Goal: Task Accomplishment & Management: Manage account settings

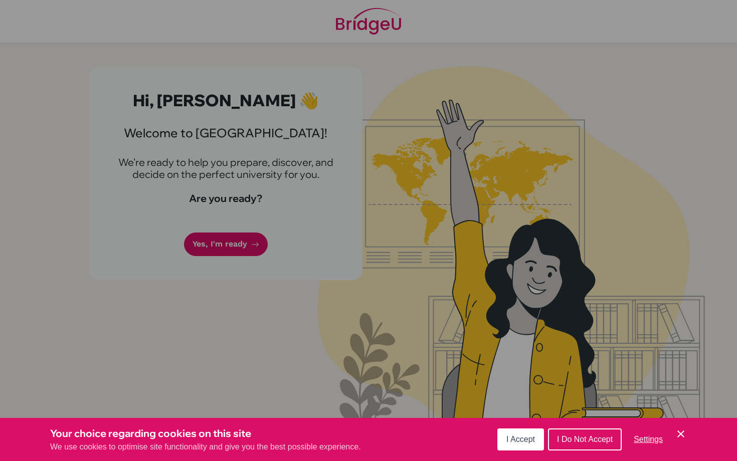
click at [512, 454] on div "Your choice regarding cookies on this site We use cookies to optimise site func…" at bounding box center [368, 439] width 737 height 43
click at [510, 438] on span "I Accept" at bounding box center [520, 439] width 29 height 9
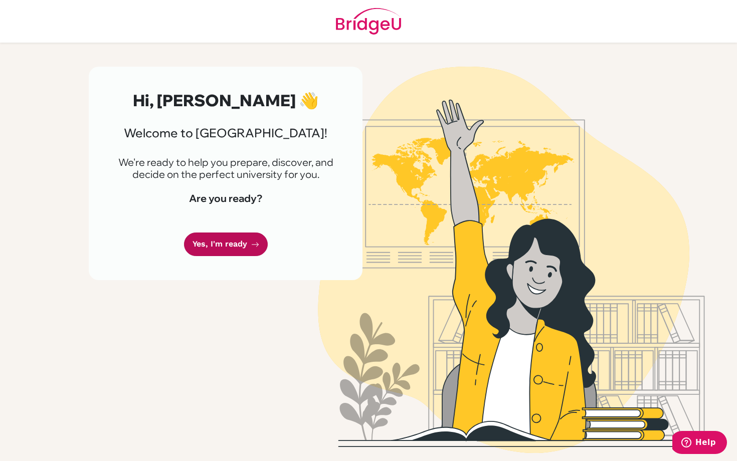
click at [213, 252] on link "Yes, I'm ready" at bounding box center [226, 244] width 84 height 24
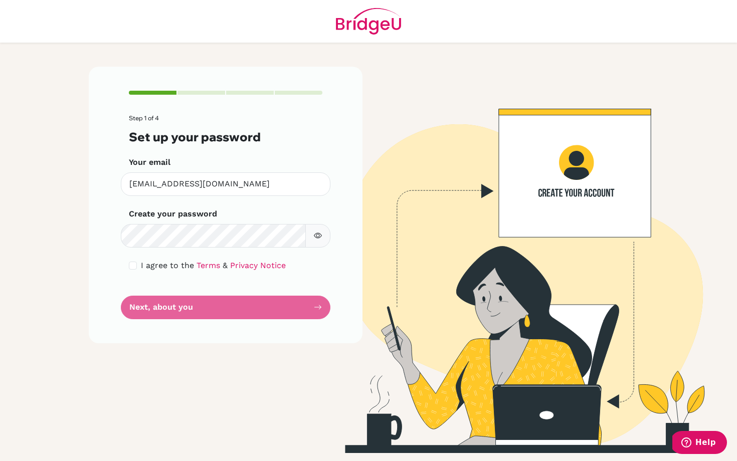
click at [317, 239] on icon "button" at bounding box center [318, 235] width 8 height 8
click at [135, 266] on input "checkbox" at bounding box center [133, 266] width 8 height 8
checkbox input "true"
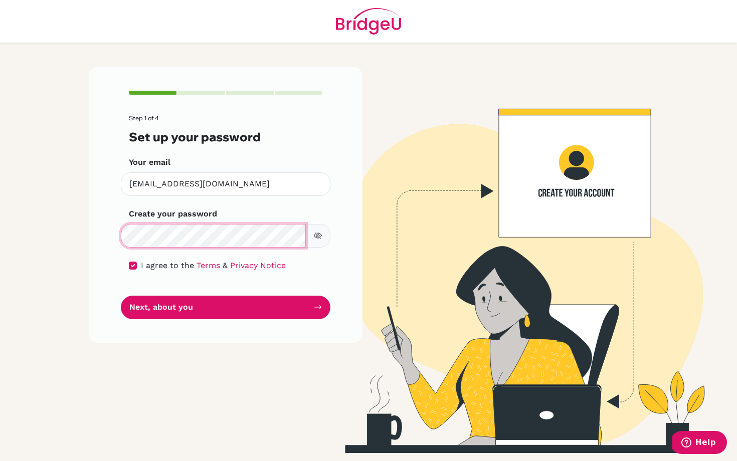
click at [91, 235] on div "Step 1 of 4 Set up your password Your email [EMAIL_ADDRESS][DOMAIN_NAME] Invali…" at bounding box center [226, 205] width 274 height 277
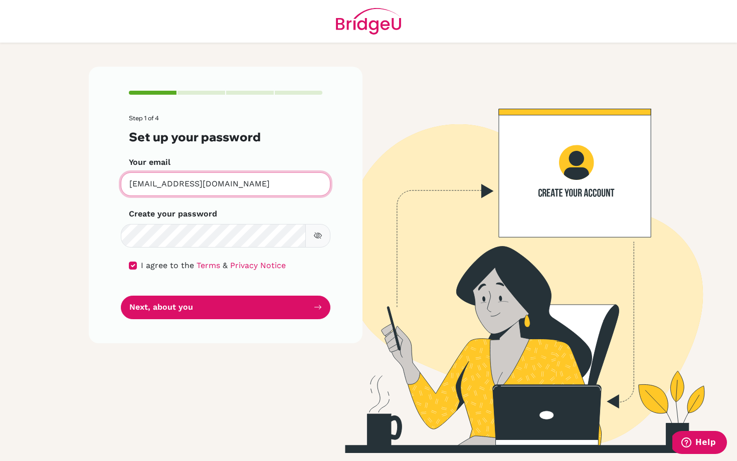
drag, startPoint x: 239, startPoint y: 195, endPoint x: 109, endPoint y: 175, distance: 131.3
click at [109, 175] on div "Step 1 of 4 Set up your password Your email [EMAIL_ADDRESS][DOMAIN_NAME] Invali…" at bounding box center [226, 205] width 274 height 277
click at [59, 81] on main "Step 1 of 4 Set up your password Your email [EMAIL_ADDRESS][DOMAIN_NAME] Invali…" at bounding box center [368, 230] width 737 height 461
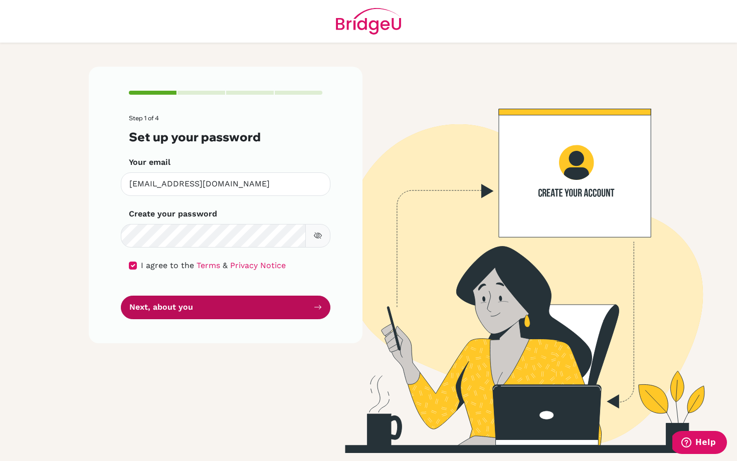
click at [287, 312] on button "Next, about you" at bounding box center [225, 308] width 209 height 24
